Goal: Information Seeking & Learning: Learn about a topic

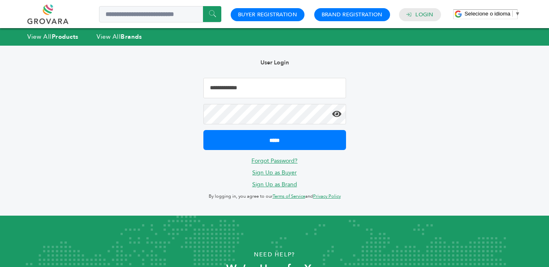
click at [282, 90] on input "Email Address" at bounding box center [274, 88] width 143 height 20
type input "**********"
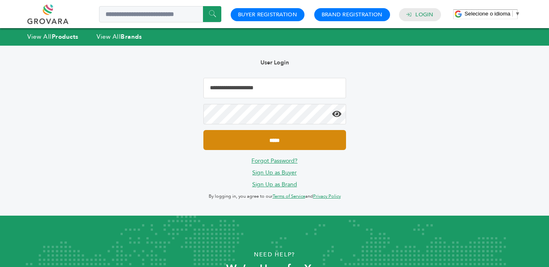
click at [294, 139] on input "*****" at bounding box center [274, 140] width 143 height 20
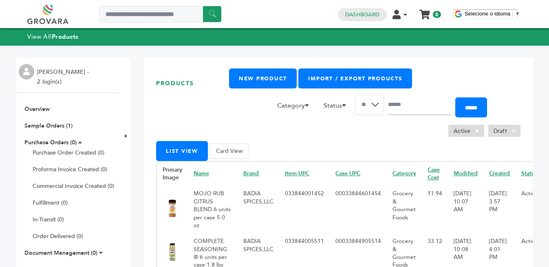
click at [204, 201] on td "MOJO RUB CITRUS BLEND 6 units per case 5.0 oz" at bounding box center [213, 209] width 50 height 48
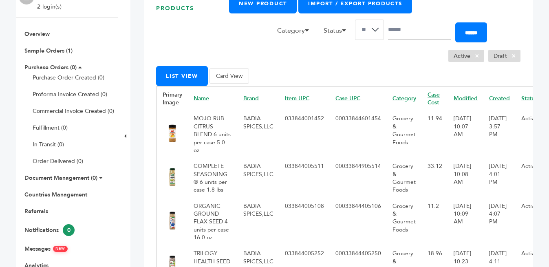
scroll to position [111, 0]
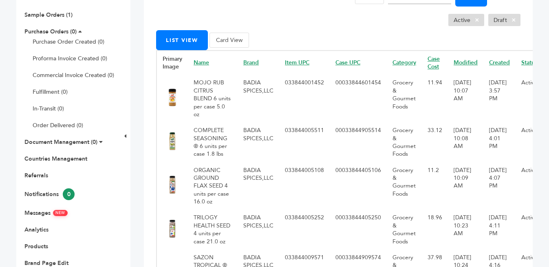
click at [234, 39] on button "Card View" at bounding box center [230, 40] width 40 height 15
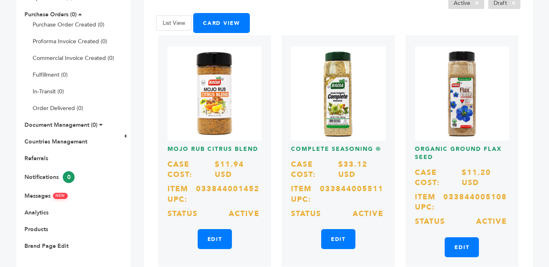
scroll to position [139, 0]
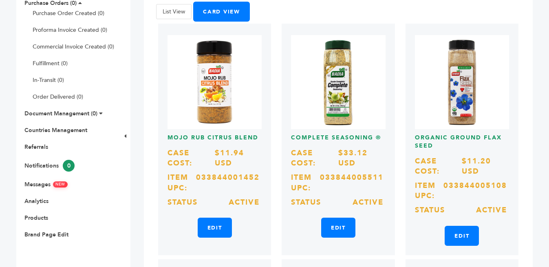
click at [232, 94] on img at bounding box center [215, 82] width 94 height 94
click at [226, 94] on img at bounding box center [215, 82] width 94 height 94
click at [218, 228] on link "Edit" at bounding box center [215, 228] width 34 height 20
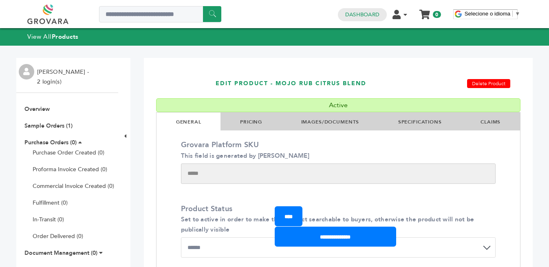
click at [337, 122] on link "IMAGES/DOCUMENTS" at bounding box center [330, 122] width 58 height 7
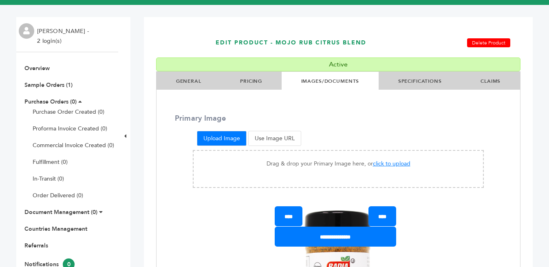
scroll to position [42, 0]
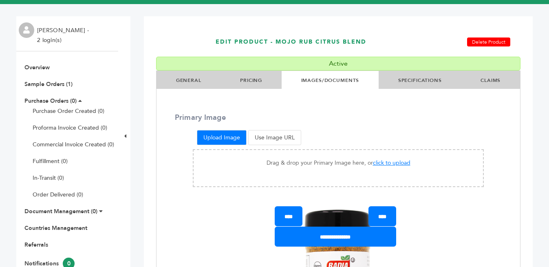
click at [193, 84] on li "GENERAL" at bounding box center [189, 80] width 64 height 18
click at [184, 82] on link "GENERAL" at bounding box center [188, 80] width 25 height 7
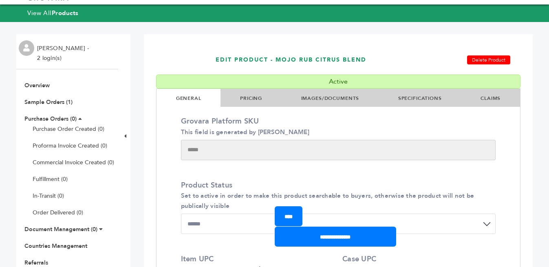
scroll to position [0, 0]
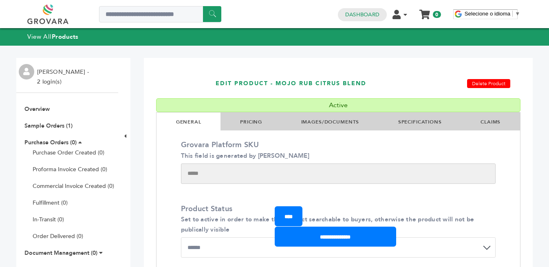
click at [316, 121] on link "IMAGES/DOCUMENTS" at bounding box center [330, 122] width 58 height 7
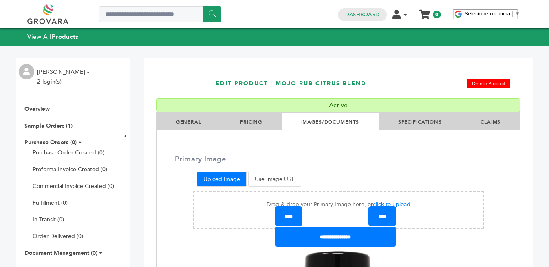
click at [417, 123] on link "SPECIFICATIONS" at bounding box center [420, 122] width 44 height 7
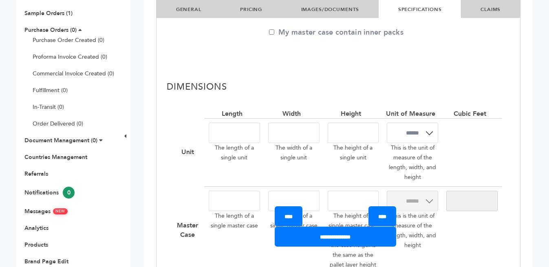
scroll to position [119, 0]
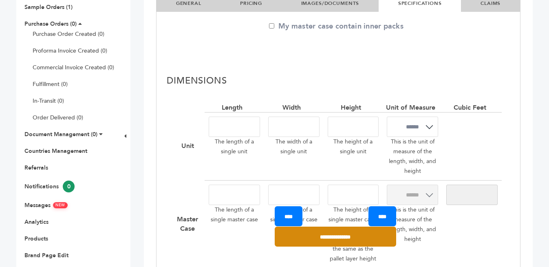
click at [326, 233] on input "**********" at bounding box center [335, 237] width 121 height 20
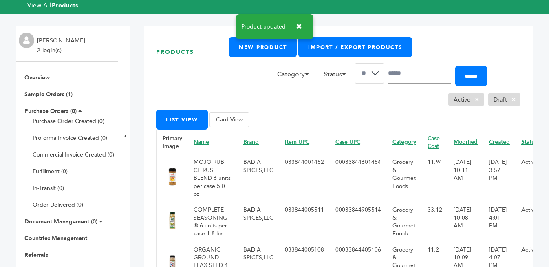
scroll to position [124, 0]
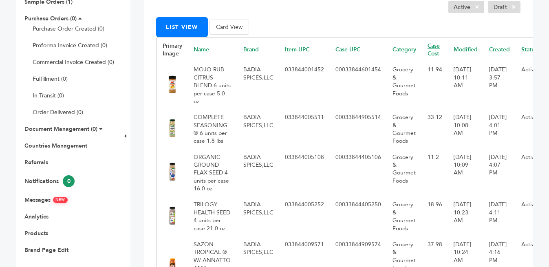
click at [175, 130] on img at bounding box center [173, 128] width 20 height 20
click at [235, 25] on button "Card View" at bounding box center [230, 27] width 40 height 15
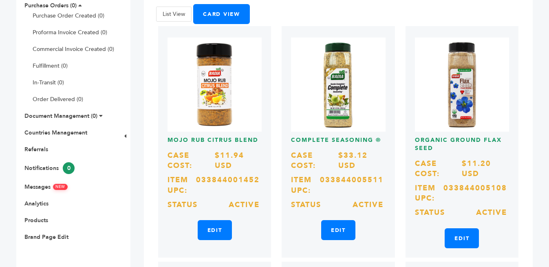
scroll to position [152, 0]
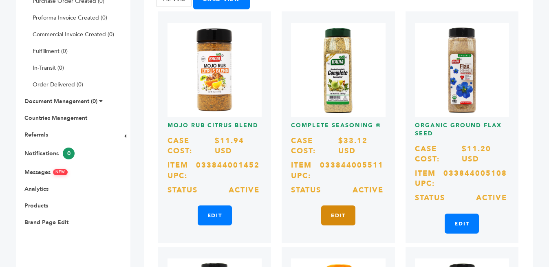
click at [343, 215] on link "Edit" at bounding box center [338, 215] width 34 height 20
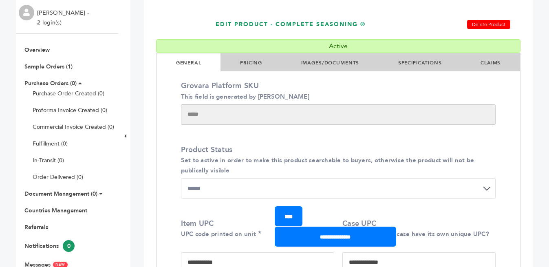
scroll to position [65, 0]
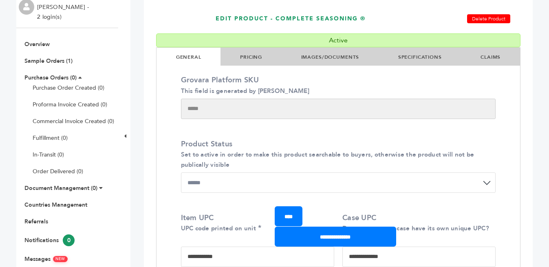
click at [323, 57] on link "IMAGES/DOCUMENTS" at bounding box center [330, 57] width 58 height 7
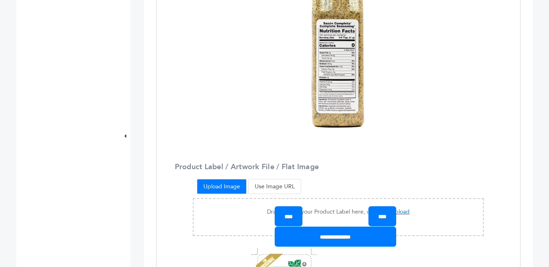
scroll to position [588, 0]
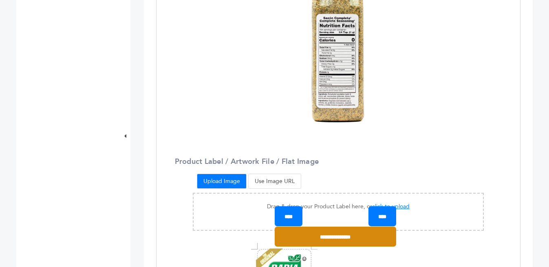
click at [331, 240] on input "**********" at bounding box center [335, 237] width 121 height 20
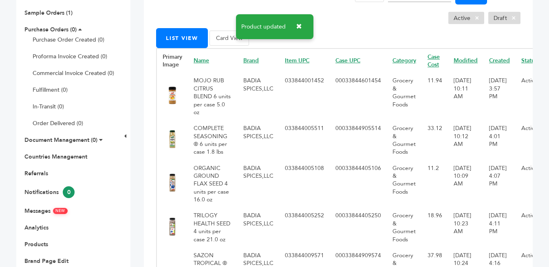
scroll to position [130, 0]
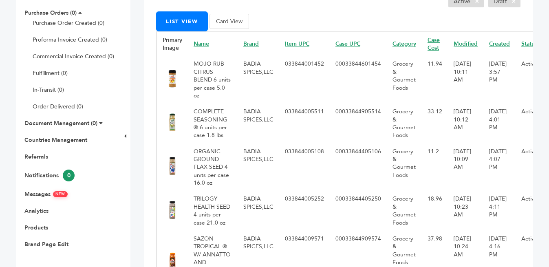
click at [223, 23] on button "Card View" at bounding box center [230, 21] width 40 height 15
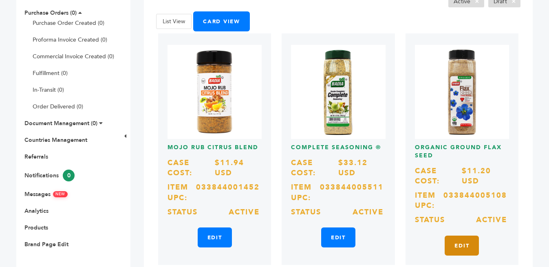
click at [453, 243] on link "Edit" at bounding box center [462, 246] width 34 height 20
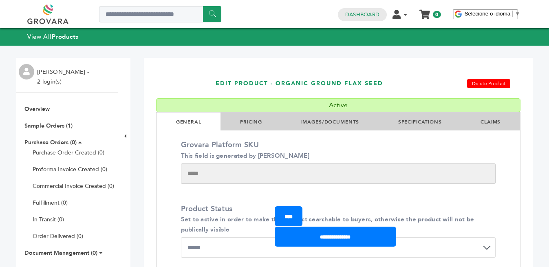
click at [318, 121] on link "IMAGES/DOCUMENTS" at bounding box center [330, 122] width 58 height 7
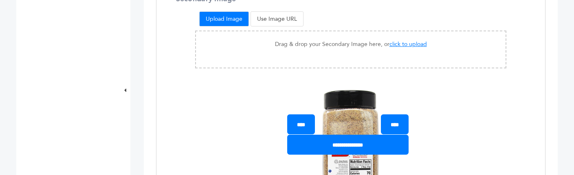
scroll to position [475, 0]
click at [404, 41] on span "click to upload" at bounding box center [409, 44] width 38 height 8
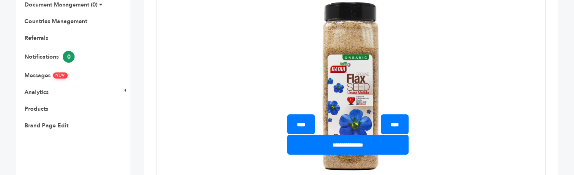
scroll to position [362, 0]
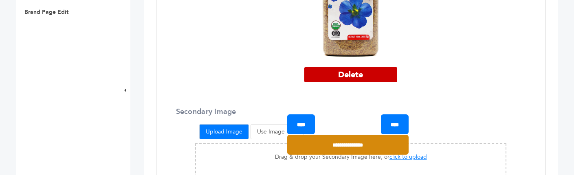
click at [332, 148] on input "**********" at bounding box center [347, 145] width 121 height 20
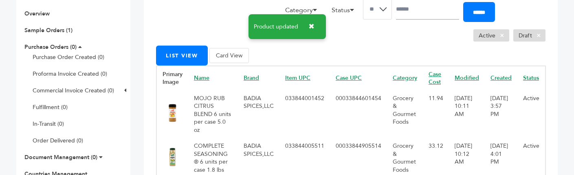
scroll to position [139, 0]
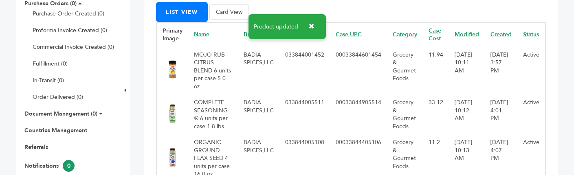
click at [179, 114] on img at bounding box center [173, 114] width 20 height 20
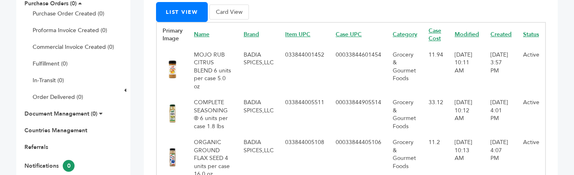
click at [196, 112] on td "COMPLETE SEASONING ® 6 units per case 1.8 lbs" at bounding box center [213, 115] width 50 height 40
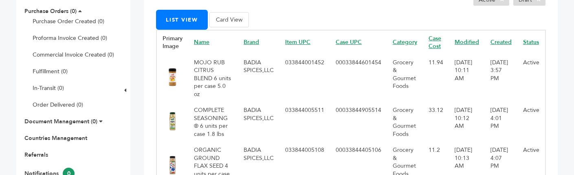
scroll to position [131, 0]
click at [229, 22] on button "Card View" at bounding box center [230, 20] width 40 height 15
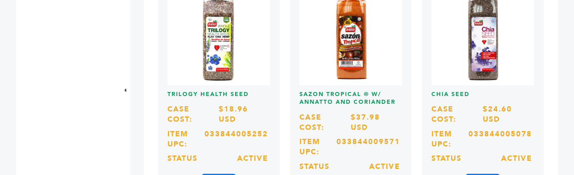
scroll to position [448, 0]
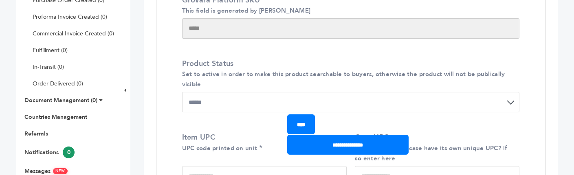
scroll to position [8, 0]
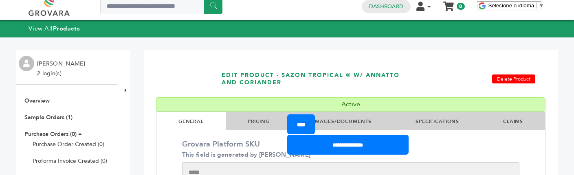
click at [342, 121] on div "****" at bounding box center [347, 125] width 121 height 20
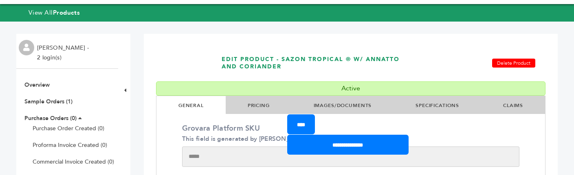
scroll to position [24, 0]
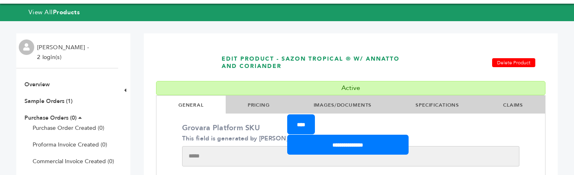
click at [334, 106] on link "IMAGES/DOCUMENTS" at bounding box center [343, 105] width 58 height 7
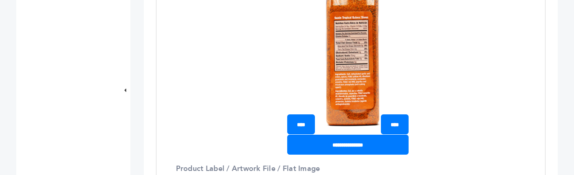
scroll to position [614, 0]
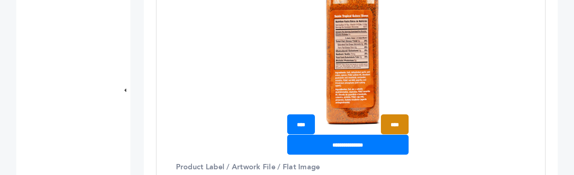
click at [386, 126] on input "****" at bounding box center [395, 125] width 28 height 20
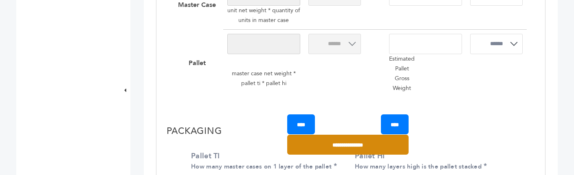
click at [353, 145] on input "**********" at bounding box center [347, 145] width 121 height 20
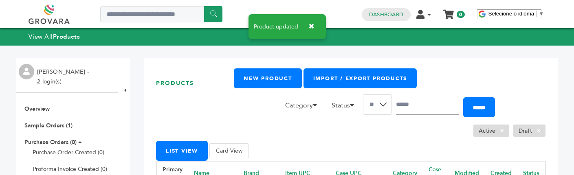
click at [232, 150] on button "Card View" at bounding box center [230, 150] width 40 height 15
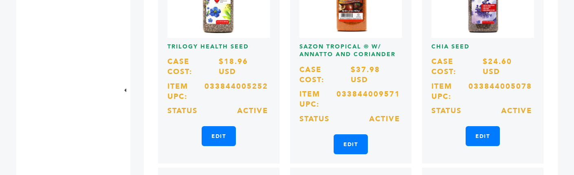
scroll to position [491, 0]
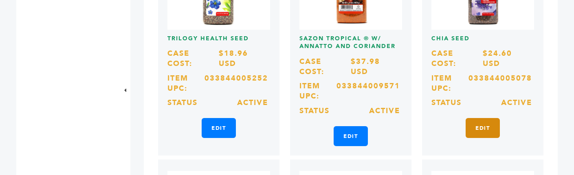
click at [475, 122] on link "Edit" at bounding box center [483, 128] width 34 height 20
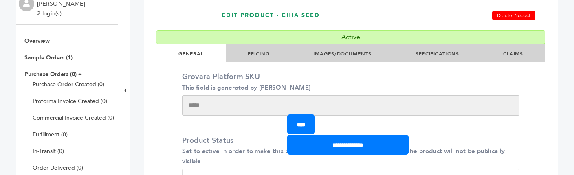
scroll to position [60, 0]
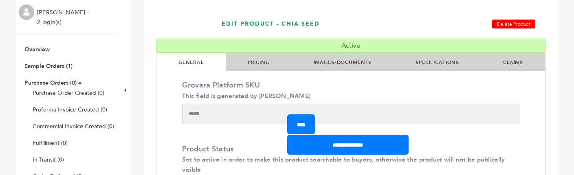
click at [350, 62] on link "IMAGES/DOCUMENTS" at bounding box center [343, 62] width 58 height 7
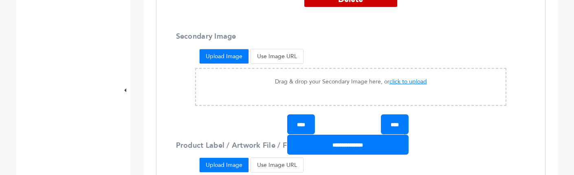
scroll to position [437, 0]
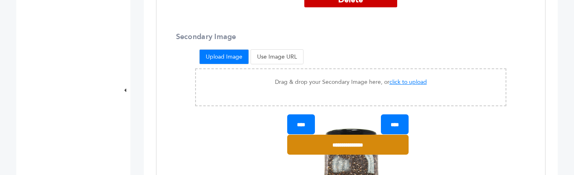
click at [343, 146] on input "**********" at bounding box center [347, 145] width 121 height 20
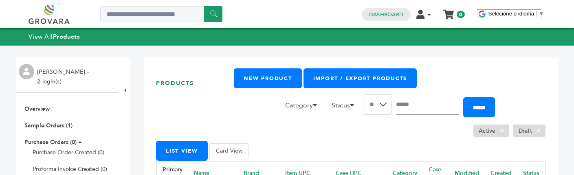
click at [225, 151] on button "Card View" at bounding box center [230, 150] width 40 height 15
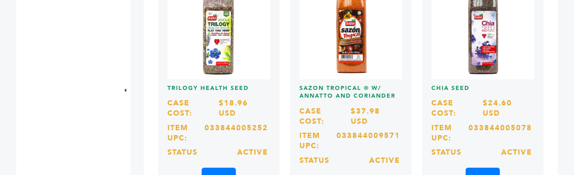
scroll to position [521, 0]
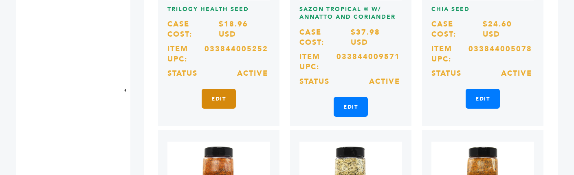
click at [221, 95] on link "Edit" at bounding box center [219, 99] width 34 height 20
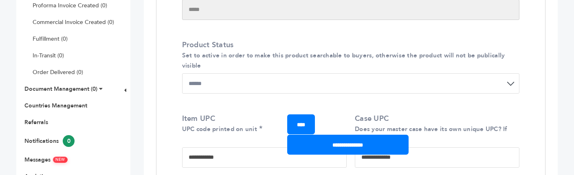
scroll to position [26, 0]
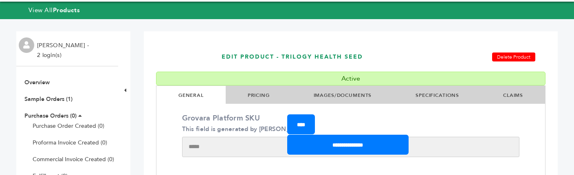
click at [345, 97] on link "IMAGES/DOCUMENTS" at bounding box center [343, 95] width 58 height 7
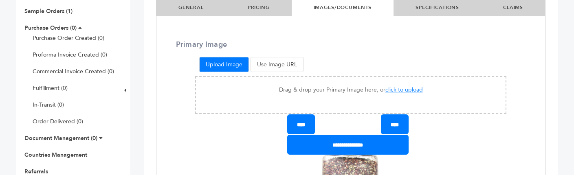
scroll to position [0, 0]
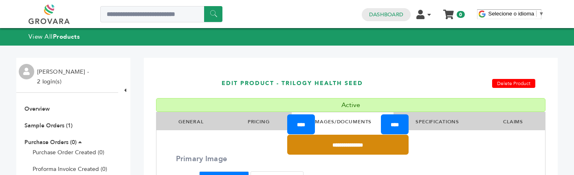
click at [348, 149] on input "**********" at bounding box center [347, 145] width 121 height 20
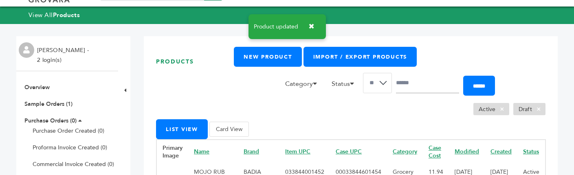
scroll to position [24, 0]
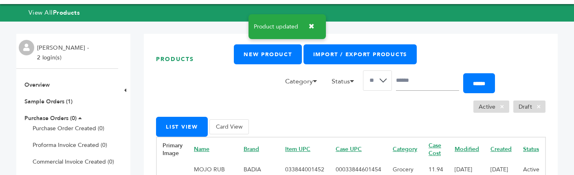
click at [233, 127] on button "Card View" at bounding box center [230, 126] width 40 height 15
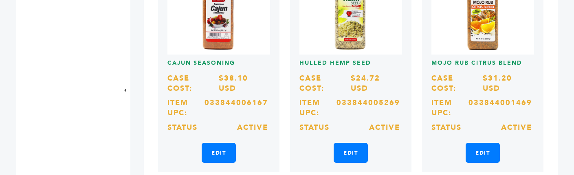
scroll to position [711, 0]
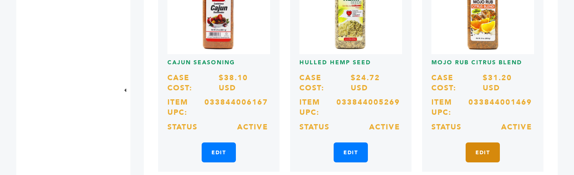
click at [472, 147] on link "Edit" at bounding box center [483, 153] width 34 height 20
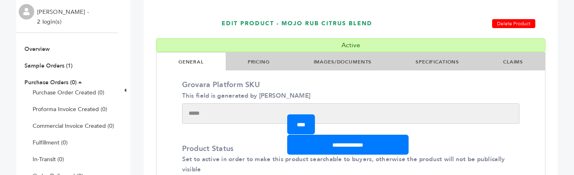
scroll to position [66, 0]
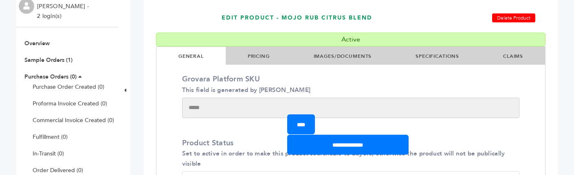
click at [338, 52] on li "IMAGES/DOCUMENTS" at bounding box center [343, 56] width 102 height 18
click at [337, 57] on link "IMAGES/DOCUMENTS" at bounding box center [343, 56] width 58 height 7
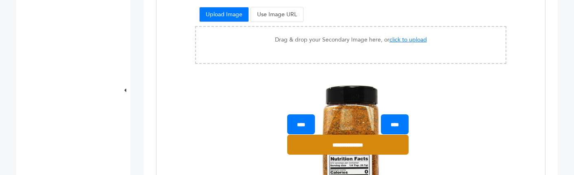
scroll to position [513, 0]
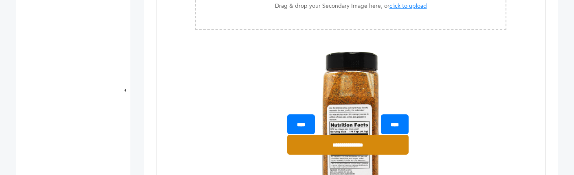
click at [343, 148] on input "**********" at bounding box center [347, 145] width 121 height 20
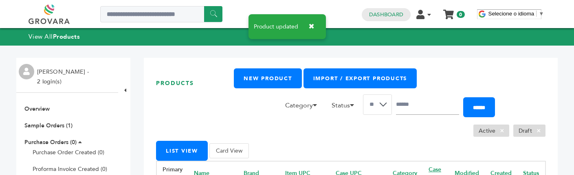
click at [236, 151] on button "Card View" at bounding box center [230, 150] width 40 height 15
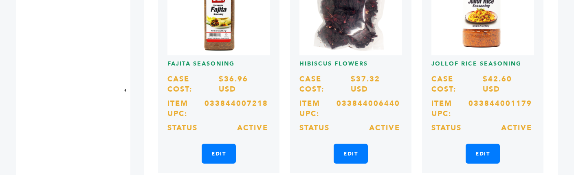
scroll to position [946, 0]
click at [218, 144] on link "Edit" at bounding box center [219, 154] width 34 height 20
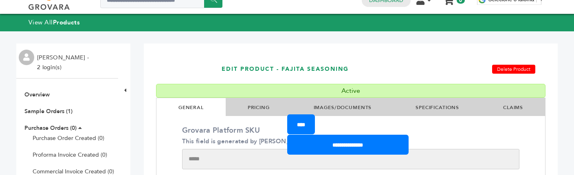
scroll to position [90, 0]
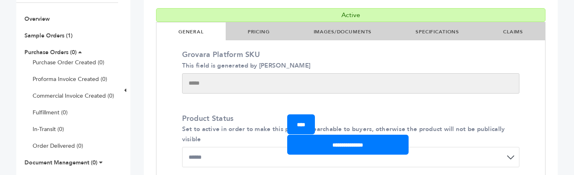
click at [345, 32] on link "IMAGES/DOCUMENTS" at bounding box center [343, 32] width 58 height 7
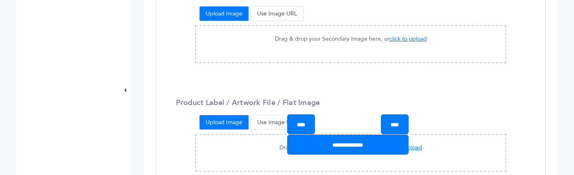
scroll to position [484, 0]
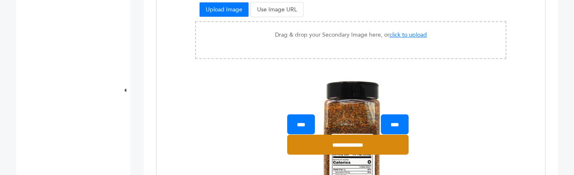
click at [344, 147] on input "**********" at bounding box center [347, 145] width 121 height 20
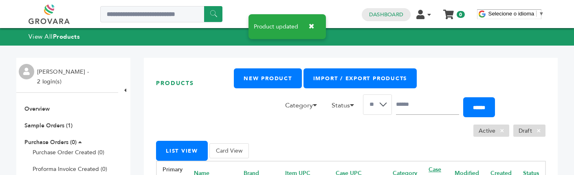
click at [230, 155] on button "Card View" at bounding box center [230, 150] width 40 height 15
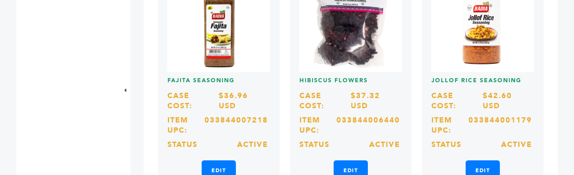
scroll to position [930, 0]
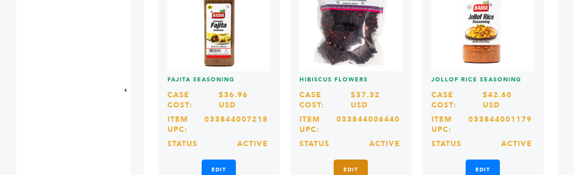
click at [344, 160] on link "Edit" at bounding box center [351, 170] width 34 height 20
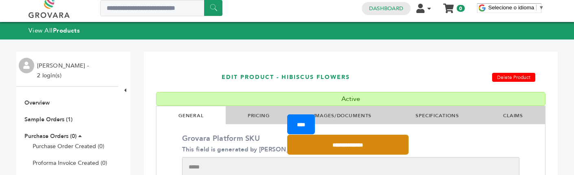
scroll to position [7, 0]
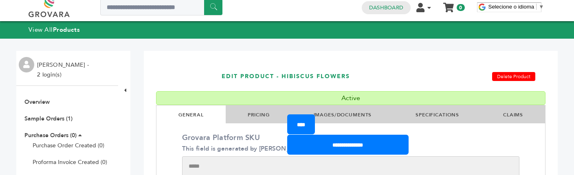
click at [345, 113] on link "IMAGES/DOCUMENTS" at bounding box center [343, 115] width 58 height 7
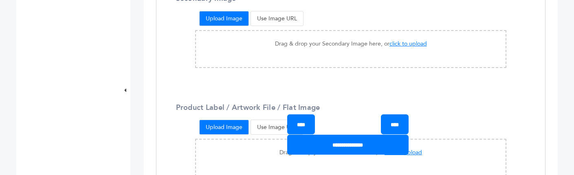
scroll to position [480, 0]
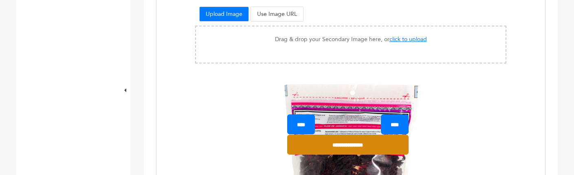
click at [342, 145] on input "**********" at bounding box center [347, 145] width 121 height 20
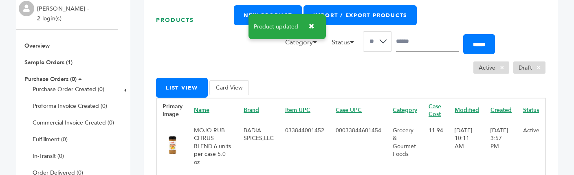
scroll to position [106, 0]
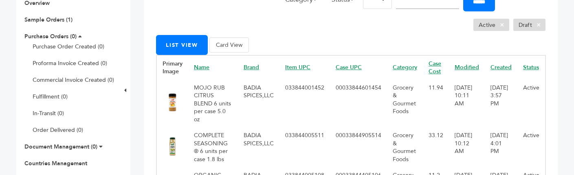
click at [222, 48] on button "Card View" at bounding box center [230, 45] width 40 height 15
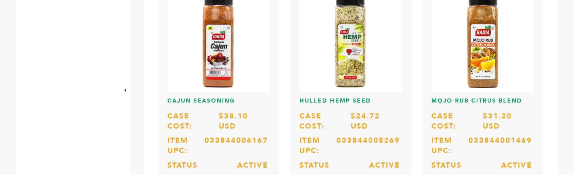
scroll to position [0, 0]
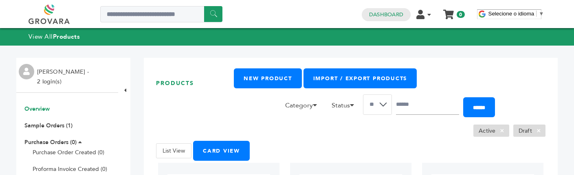
click at [30, 109] on link "Overview" at bounding box center [36, 109] width 25 height 8
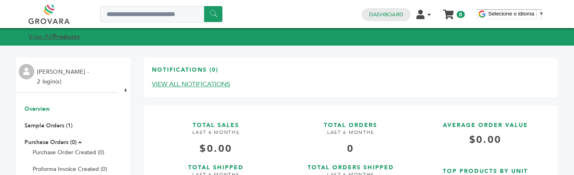
click at [38, 35] on link "View All Products" at bounding box center [54, 37] width 51 height 8
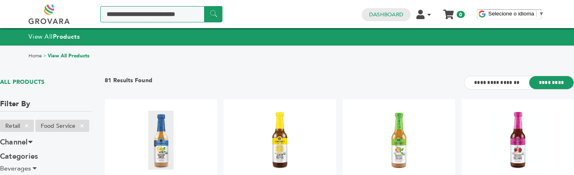
click at [118, 18] on input "Search a product or brand..." at bounding box center [161, 14] width 122 height 16
type input "*****"
click at [204, 6] on input "******" at bounding box center [213, 14] width 18 height 16
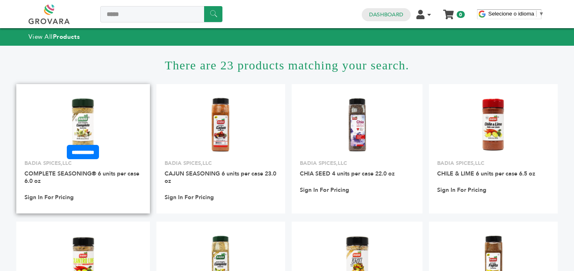
click at [130, 144] on link at bounding box center [83, 124] width 134 height 69
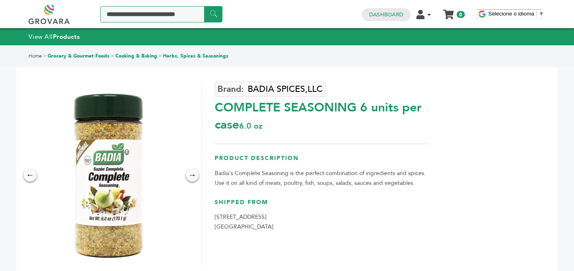
click at [127, 13] on input "Search a product or brand..." at bounding box center [161, 14] width 122 height 16
type input "*****"
click at [204, 6] on input "******" at bounding box center [213, 14] width 18 height 16
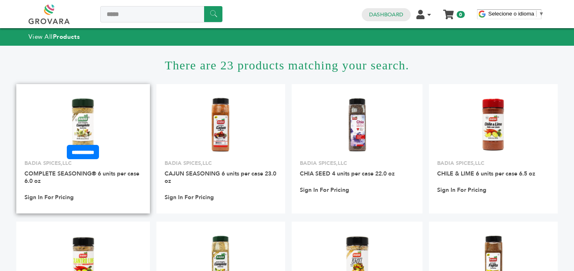
click at [125, 114] on link at bounding box center [83, 124] width 134 height 69
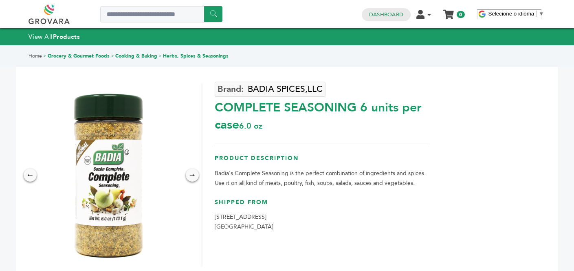
click at [33, 55] on link "Home" at bounding box center [35, 56] width 13 height 7
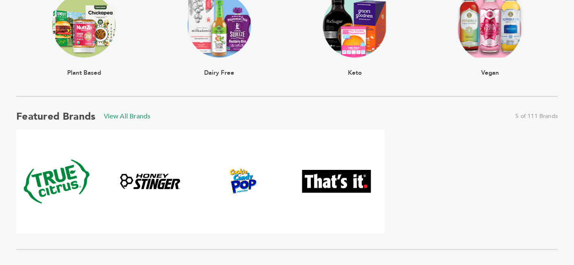
scroll to position [329, 0]
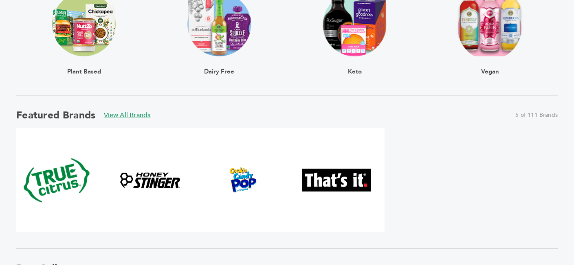
click at [129, 111] on link "View All Brands" at bounding box center [127, 114] width 47 height 9
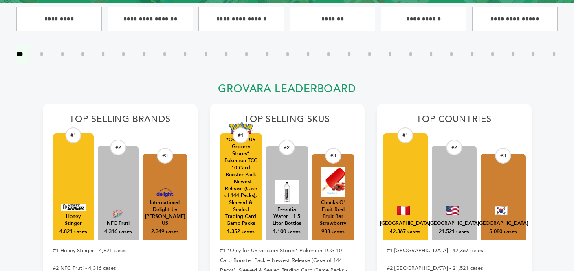
scroll to position [166, 0]
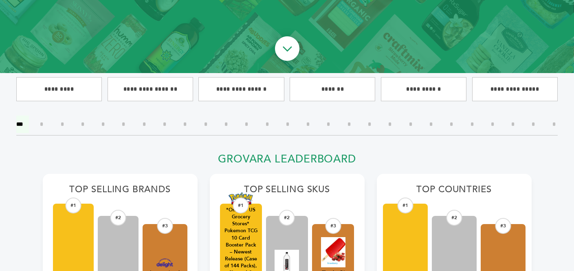
click at [66, 124] on input"] "*" at bounding box center [62, 124] width 15 height 18
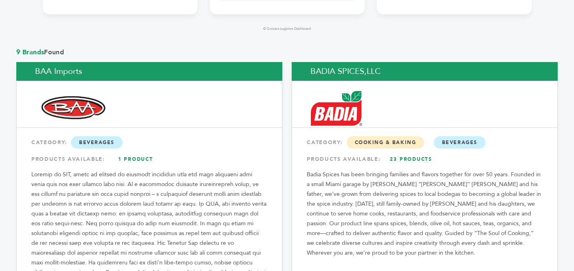
scroll to position [613, 0]
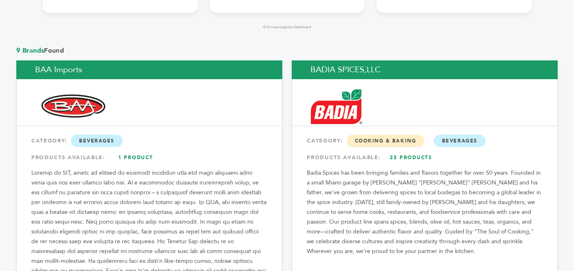
click at [353, 92] on img at bounding box center [336, 106] width 51 height 35
click at [338, 60] on h2 "BADIA SPICES,LLC" at bounding box center [425, 69] width 266 height 19
click at [335, 90] on img at bounding box center [336, 106] width 51 height 35
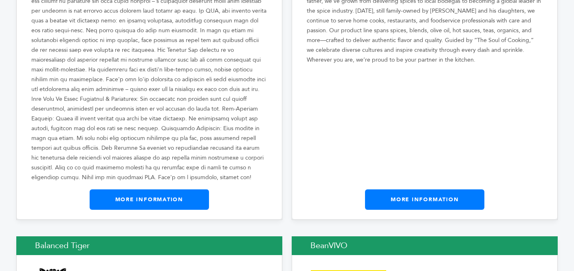
scroll to position [805, 0]
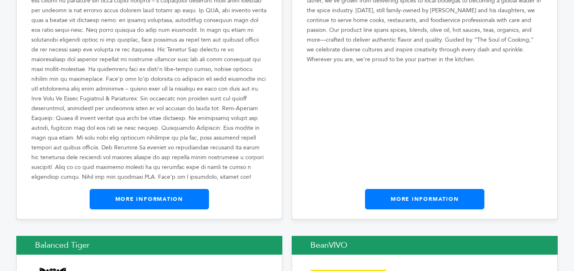
click at [401, 189] on link "More Information" at bounding box center [424, 199] width 119 height 20
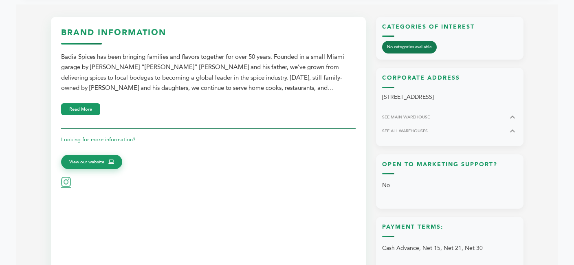
scroll to position [239, 0]
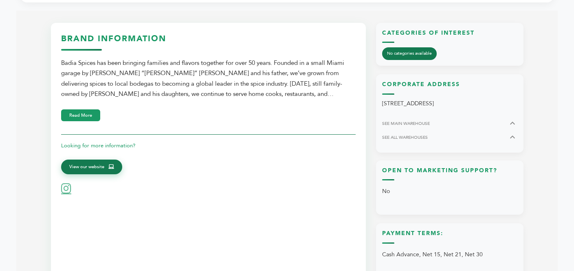
click at [77, 168] on span "View our website" at bounding box center [86, 166] width 35 height 7
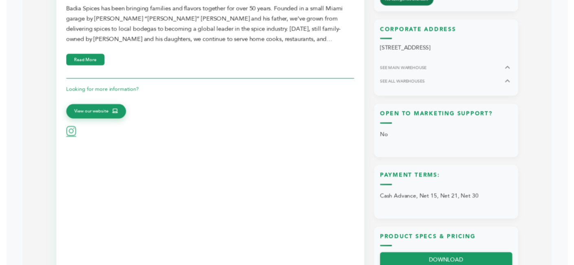
scroll to position [291, 0]
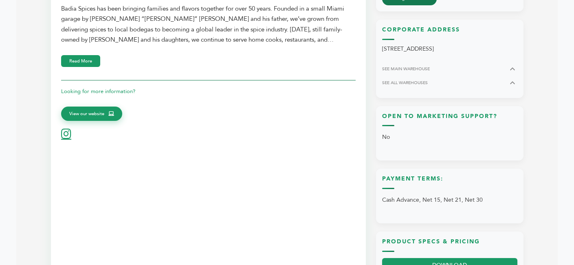
click at [66, 139] on icon at bounding box center [66, 133] width 10 height 11
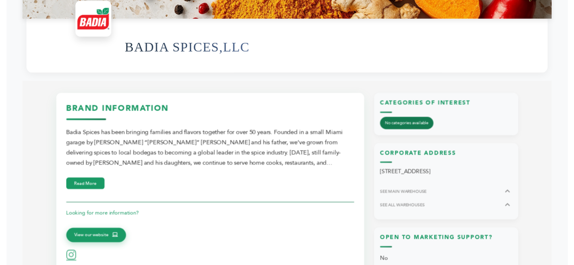
scroll to position [43, 0]
